Goal: Navigation & Orientation: Go to known website

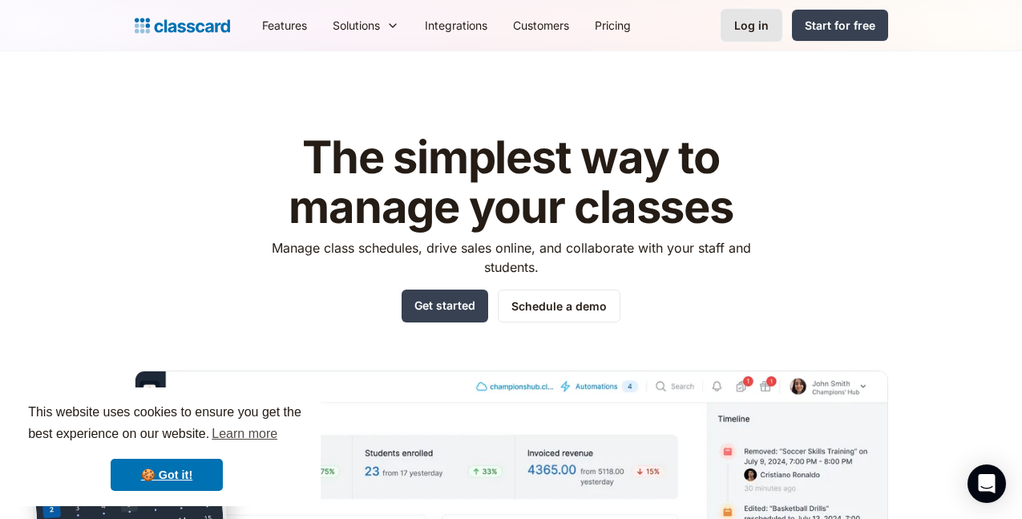
click at [769, 22] on div "Log in" at bounding box center [751, 25] width 34 height 17
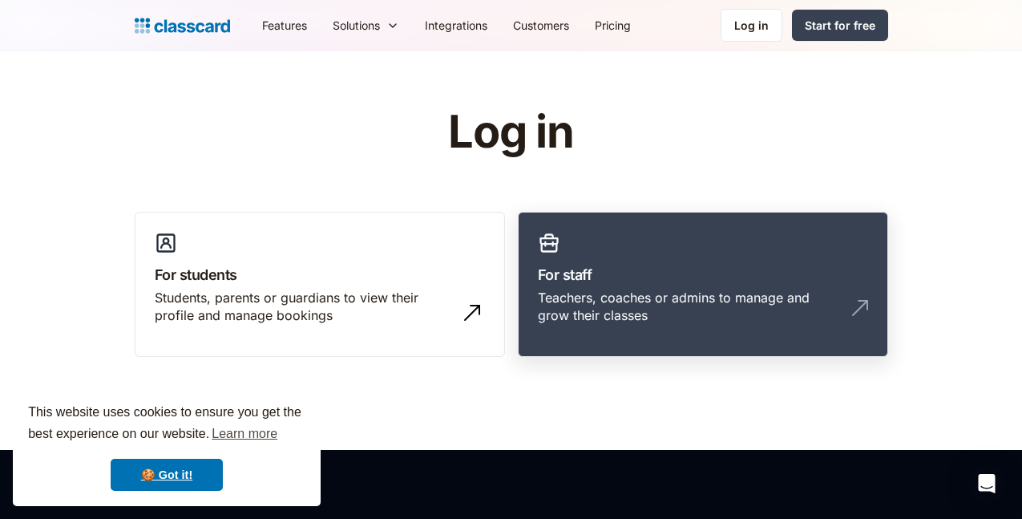
click at [811, 294] on div "Teachers, coaches or admins to manage and grow their classes" at bounding box center [687, 307] width 298 height 36
